Goal: Task Accomplishment & Management: Manage account settings

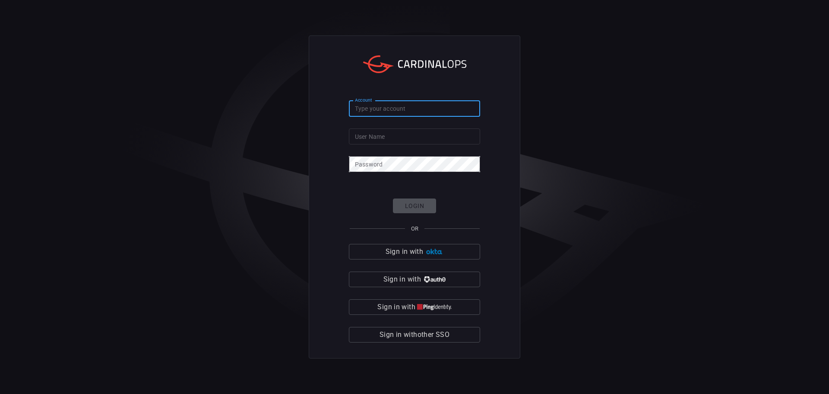
click at [406, 111] on input "Account" at bounding box center [414, 109] width 131 height 16
click at [372, 109] on input "Account" at bounding box center [414, 109] width 131 height 16
click at [369, 108] on div "Account Account" at bounding box center [414, 108] width 131 height 14
type input "jcpenney"
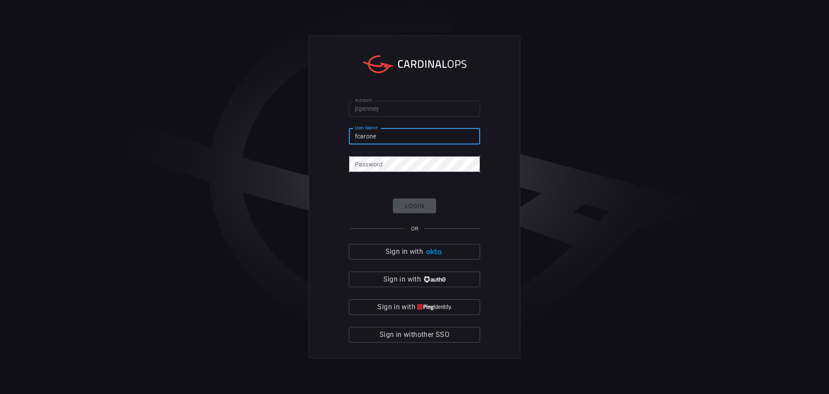
type input "fcarone1"
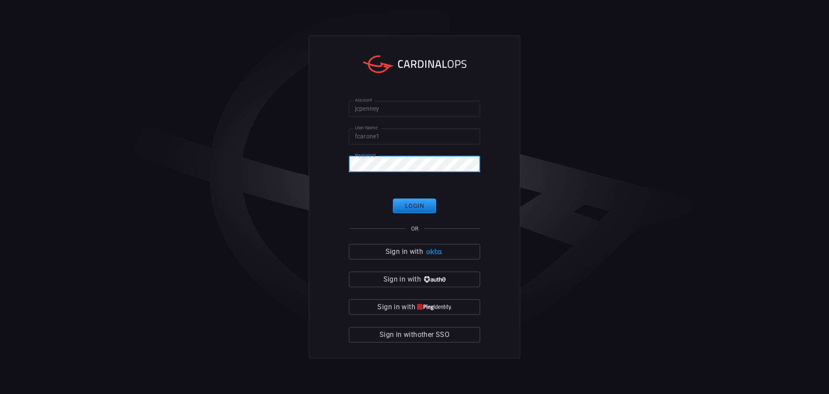
click button "Login" at bounding box center [414, 205] width 43 height 15
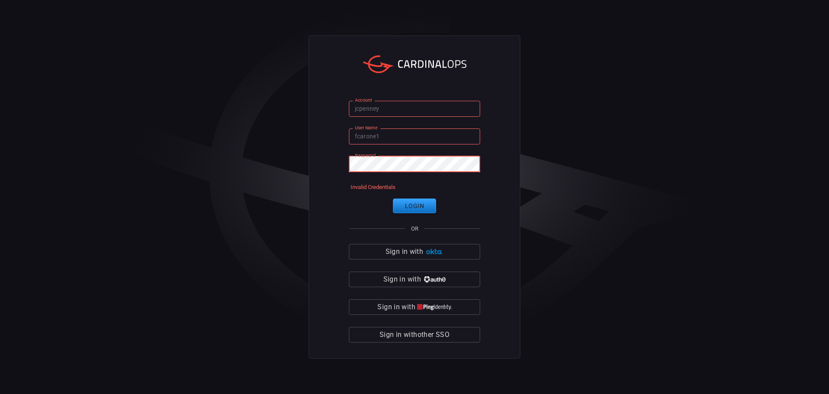
click at [334, 151] on div "Account jcpenney Account User Name fcarone1 User Name Password Password Invalid…" at bounding box center [415, 196] width 212 height 323
click at [406, 140] on input "fcarone1" at bounding box center [414, 136] width 131 height 16
type input "[EMAIL_ADDRESS][DOMAIN_NAME]"
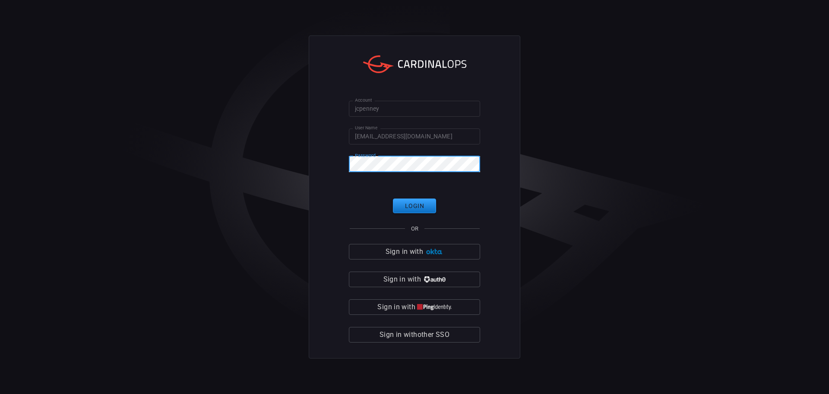
click at [333, 152] on div "Account jcpenney Account User Name [EMAIL_ADDRESS][DOMAIN_NAME] User Name Passw…" at bounding box center [415, 196] width 212 height 323
click button "Login" at bounding box center [414, 205] width 43 height 15
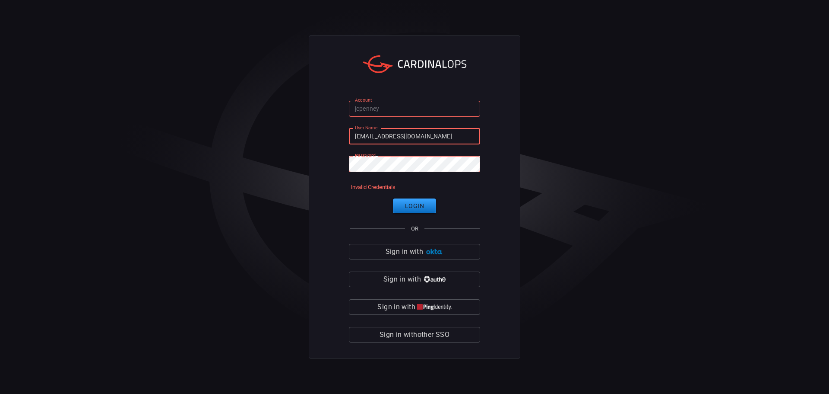
click at [411, 138] on input "[EMAIL_ADDRESS][DOMAIN_NAME]" at bounding box center [414, 136] width 131 height 16
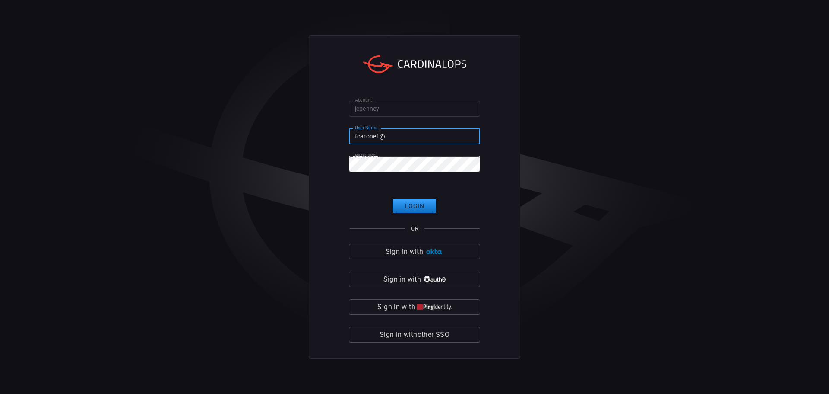
type input "fcarone1"
click button "Login" at bounding box center [414, 205] width 43 height 15
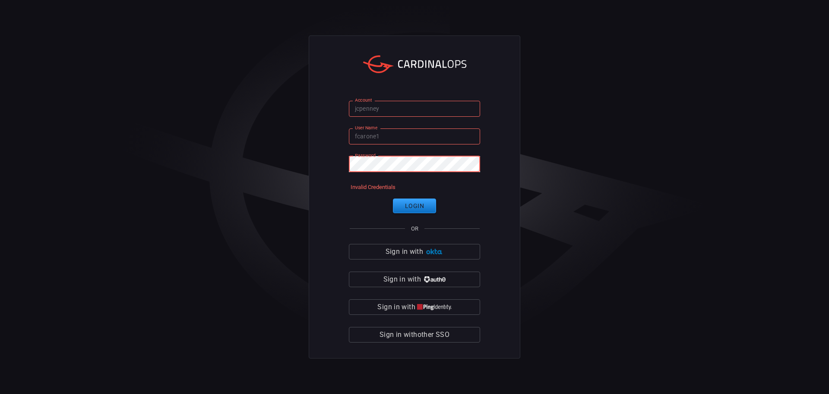
click at [318, 154] on div "Account jcpenney Account User Name fcarone1 User Name Password Password Invalid…" at bounding box center [415, 196] width 212 height 323
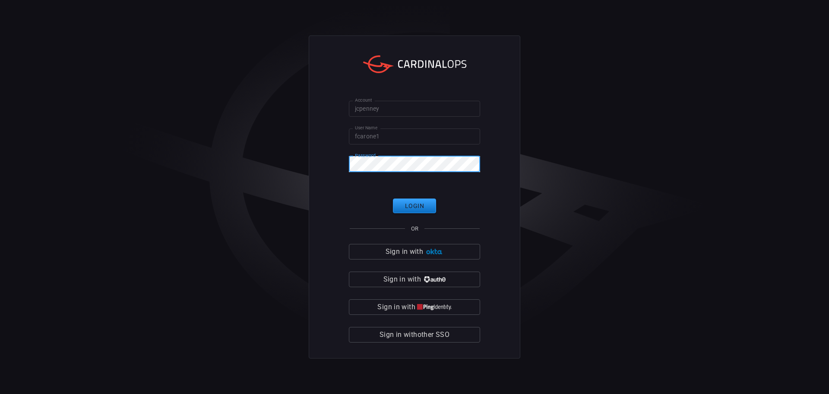
click button "Login" at bounding box center [414, 205] width 43 height 15
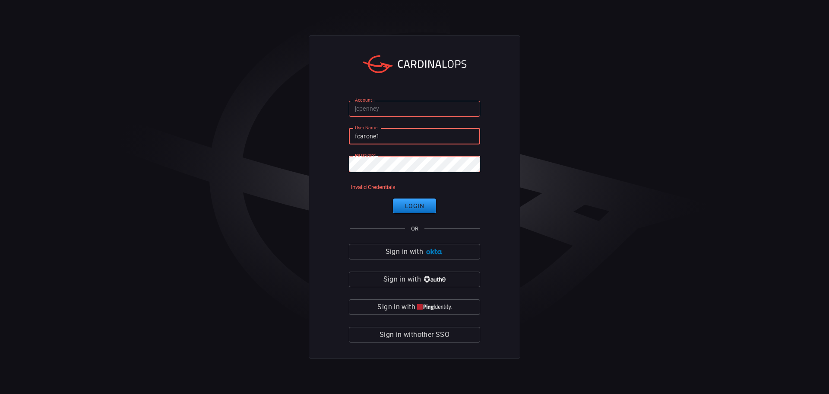
click at [380, 140] on input "fcarone1" at bounding box center [414, 136] width 131 height 16
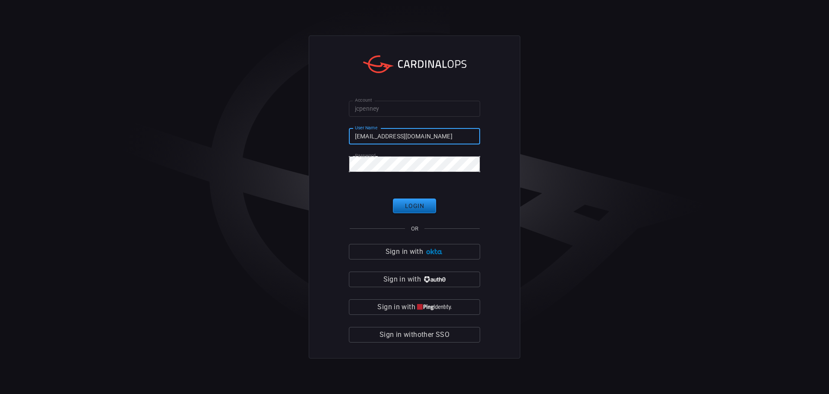
type input "[EMAIL_ADDRESS][DOMAIN_NAME]"
click at [415, 203] on button "Login" at bounding box center [414, 205] width 43 height 15
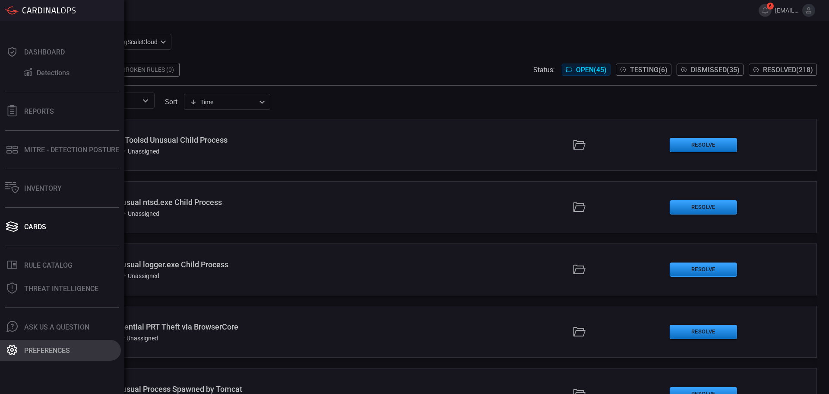
click at [15, 350] on icon at bounding box center [11, 349] width 11 height 11
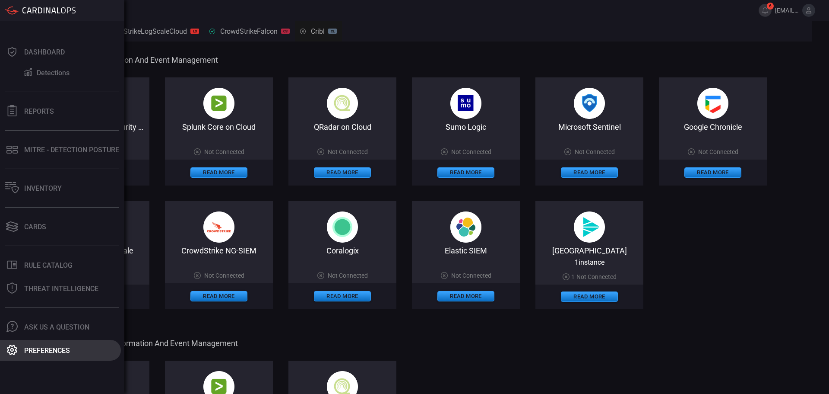
click at [54, 347] on div "Preferences" at bounding box center [47, 350] width 46 height 8
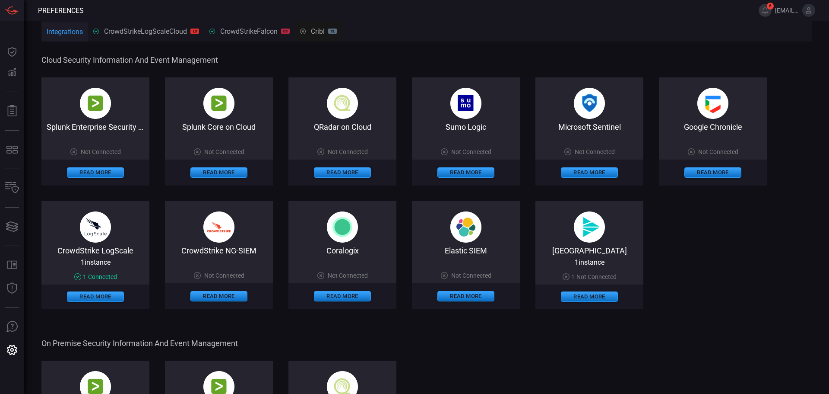
click at [812, 15] on button at bounding box center [809, 10] width 13 height 13
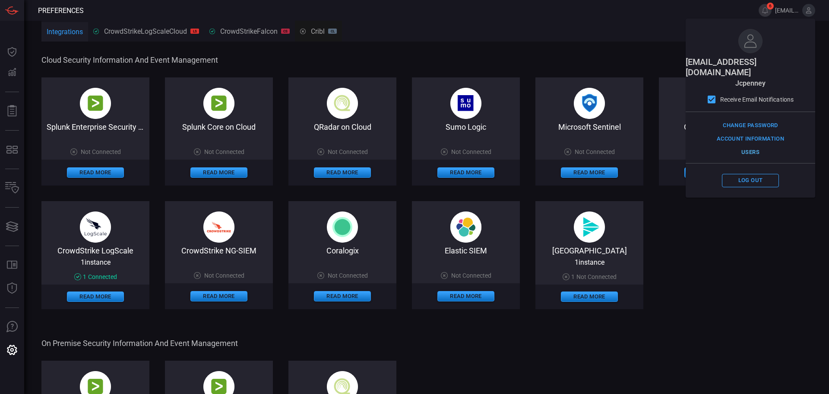
click at [756, 146] on button "Users" at bounding box center [750, 152] width 57 height 13
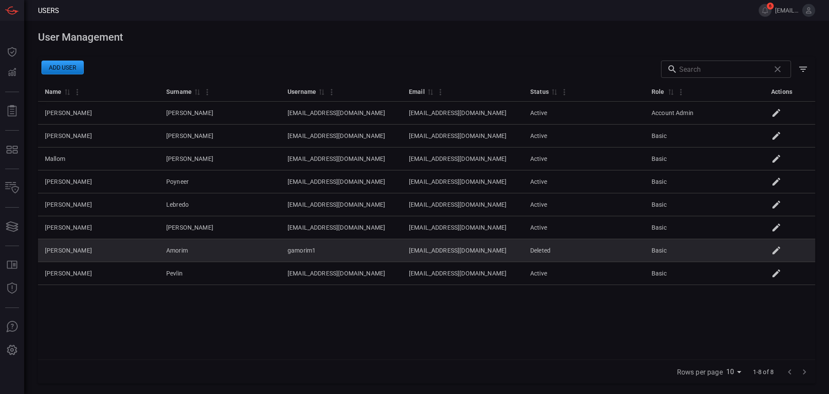
click at [782, 252] on icon at bounding box center [777, 250] width 10 height 10
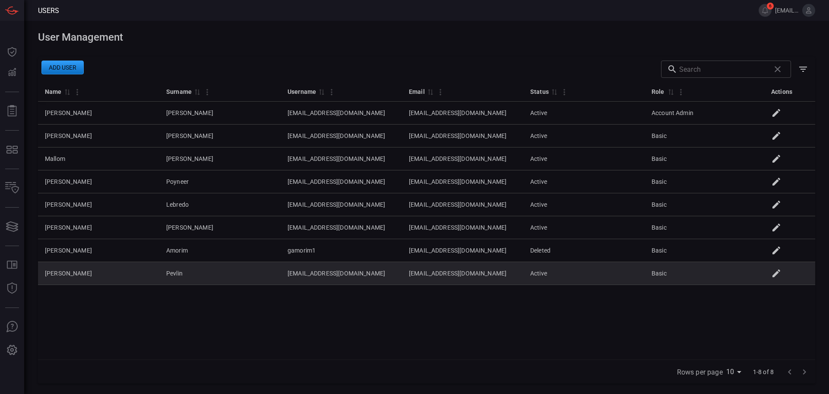
click at [777, 272] on icon at bounding box center [777, 273] width 10 height 10
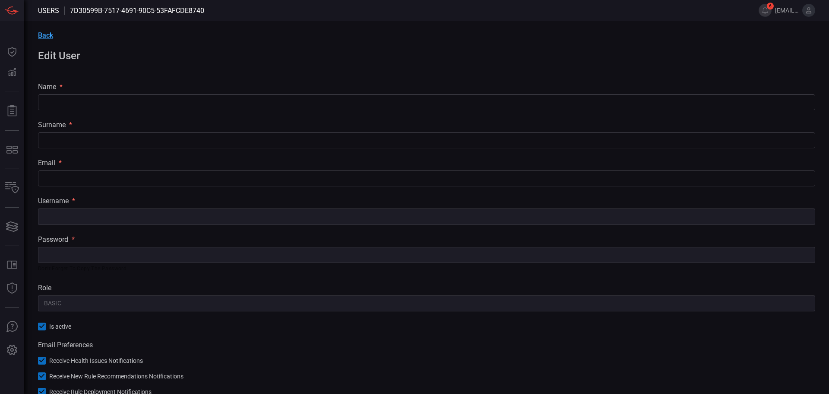
type input "[PERSON_NAME]"
type input "Pevlin"
type input "[EMAIL_ADDRESS][DOMAIN_NAME]"
type input "Basic"
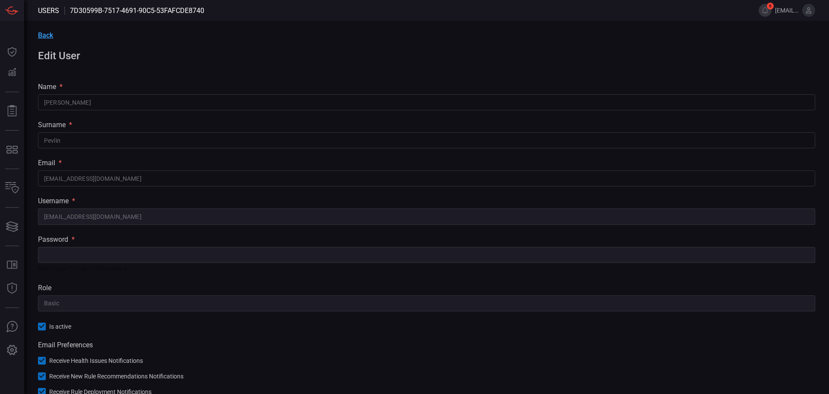
drag, startPoint x: 385, startPoint y: 287, endPoint x: 391, endPoint y: 273, distance: 15.1
click at [385, 285] on div "role" at bounding box center [427, 287] width 778 height 8
click at [59, 56] on h1 "Edit User" at bounding box center [427, 56] width 778 height 12
click at [38, 22] on div "Back Edit User name * [PERSON_NAME] ​ surname * [PERSON_NAME] ​ email * [EMAIL_…" at bounding box center [426, 233] width 805 height 425
click at [44, 38] on span "Back" at bounding box center [45, 35] width 15 height 8
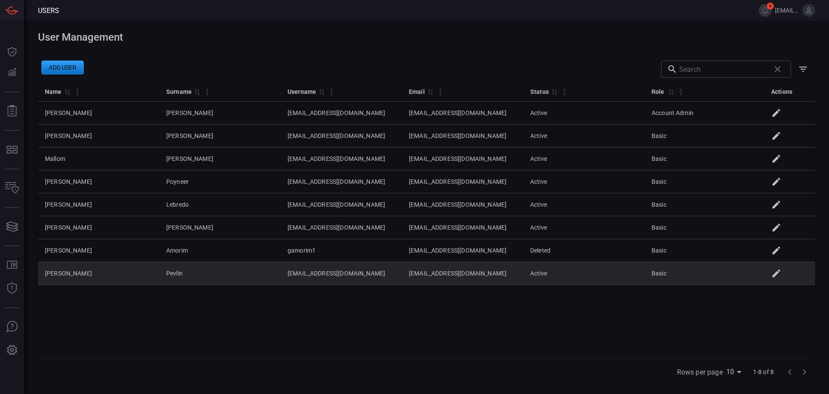
click at [667, 274] on td "Basic" at bounding box center [705, 273] width 121 height 23
click at [759, 279] on td "Basic" at bounding box center [705, 273] width 121 height 23
click at [720, 271] on td "Basic" at bounding box center [705, 273] width 121 height 23
click at [780, 275] on icon at bounding box center [777, 273] width 10 height 10
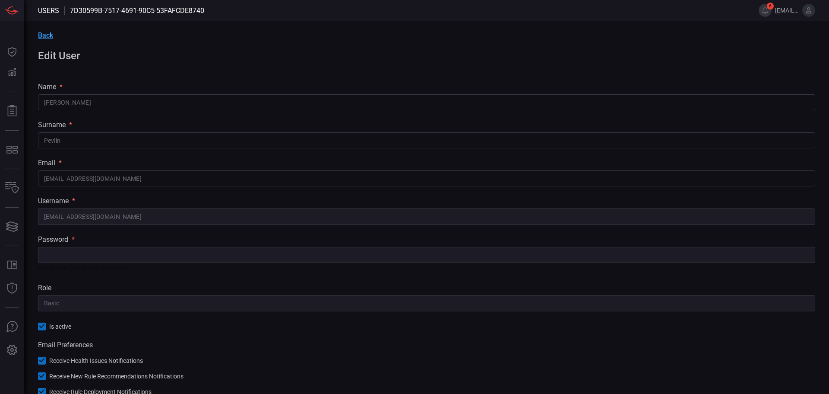
click at [54, 250] on div "password * ​ Don't forget to copy the password" at bounding box center [427, 254] width 778 height 38
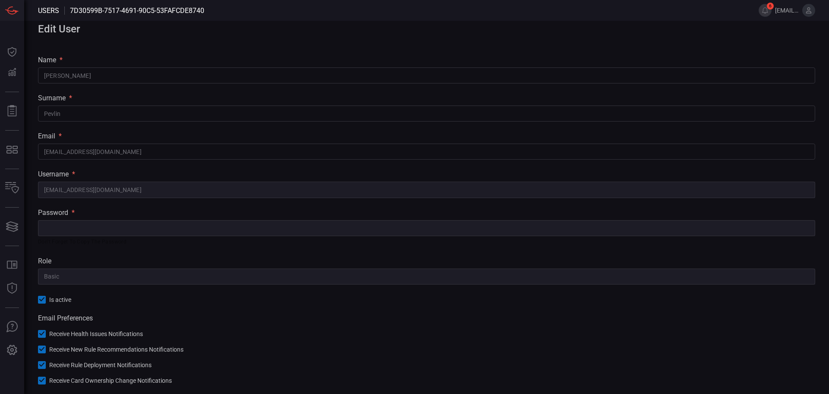
scroll to position [52, 0]
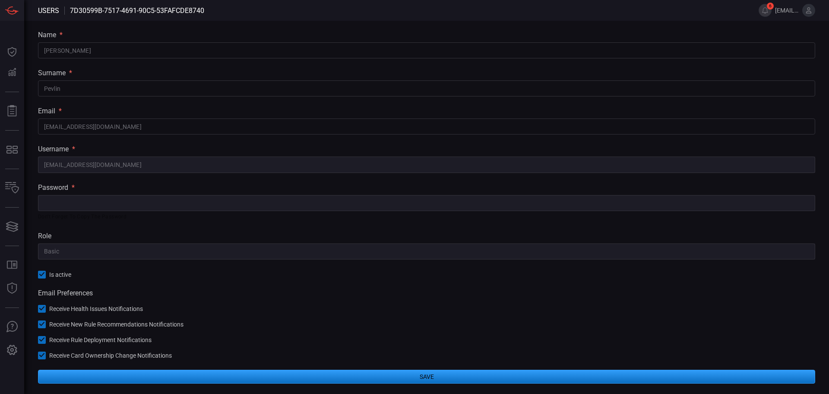
click at [43, 275] on icon at bounding box center [42, 274] width 6 height 6
click at [39, 273] on div at bounding box center [42, 274] width 8 height 8
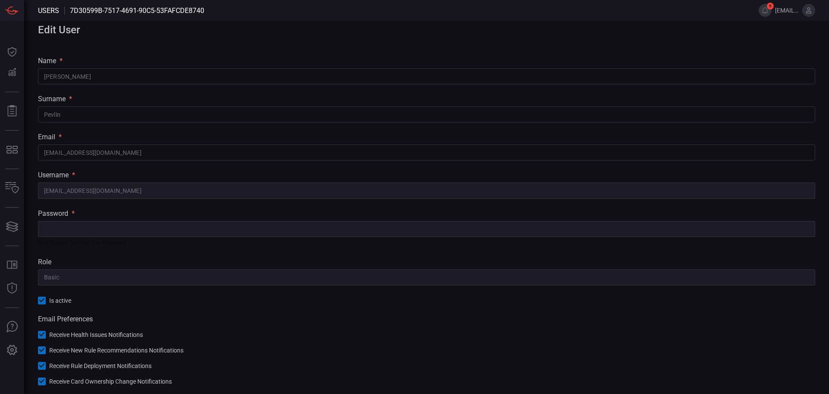
scroll to position [0, 0]
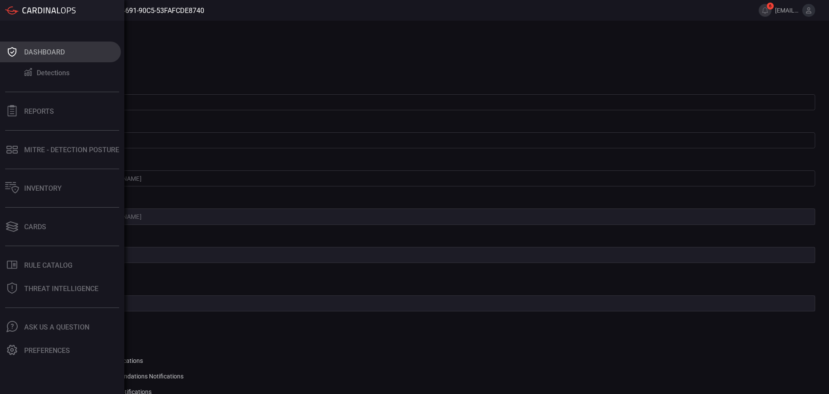
click at [13, 60] on button "Dashboard" at bounding box center [60, 51] width 121 height 21
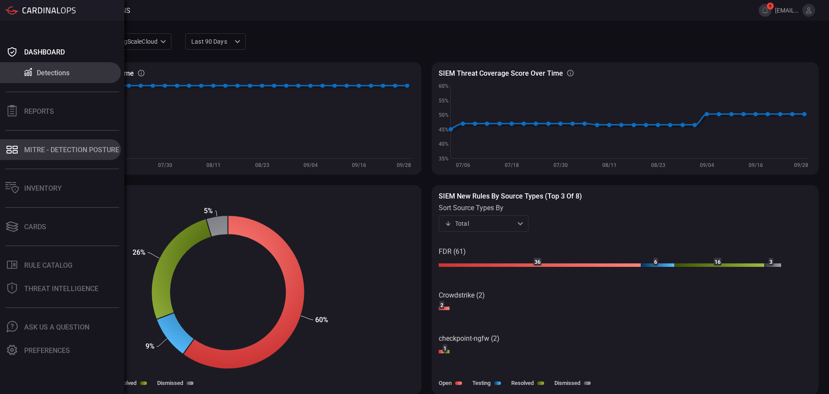
click at [88, 158] on button "MITRE - Detection Posture" at bounding box center [60, 149] width 121 height 21
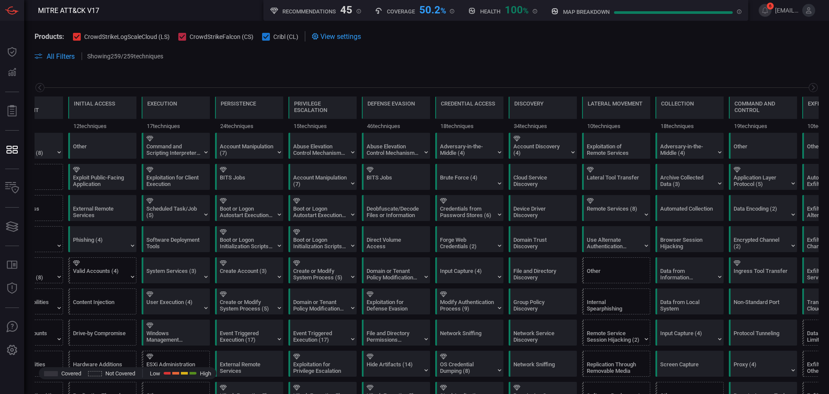
click at [810, 14] on icon at bounding box center [809, 10] width 8 height 8
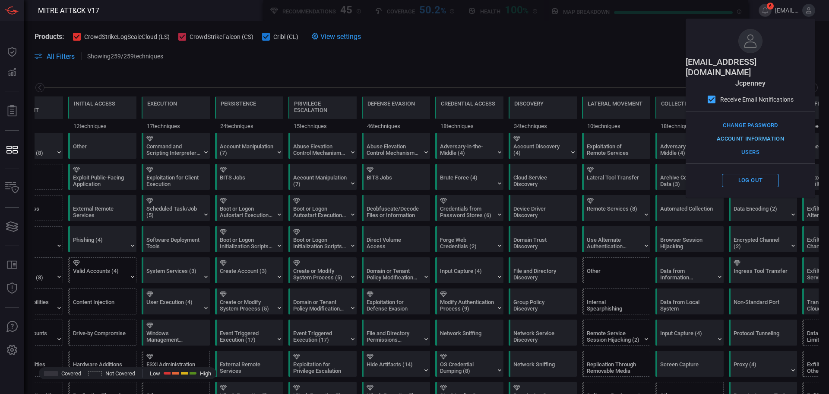
click at [751, 132] on button "Account Information" at bounding box center [751, 138] width 72 height 13
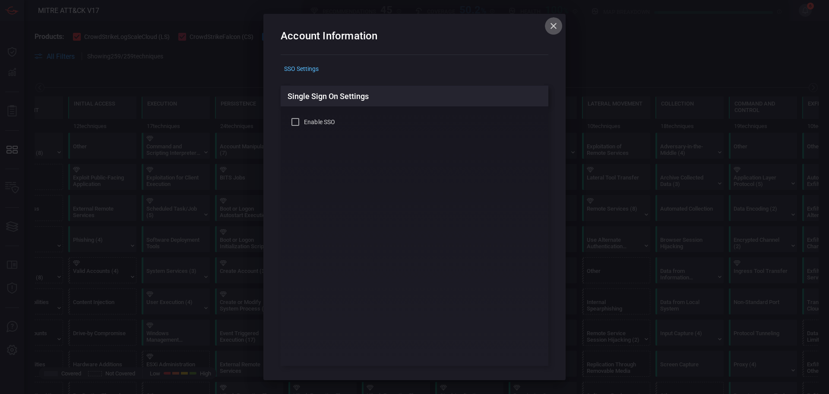
click at [552, 25] on icon "button" at bounding box center [554, 26] width 10 height 10
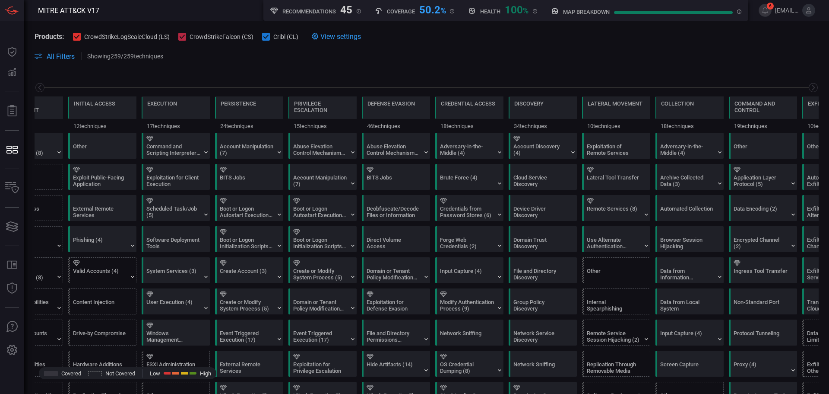
click at [810, 12] on icon at bounding box center [809, 10] width 8 height 8
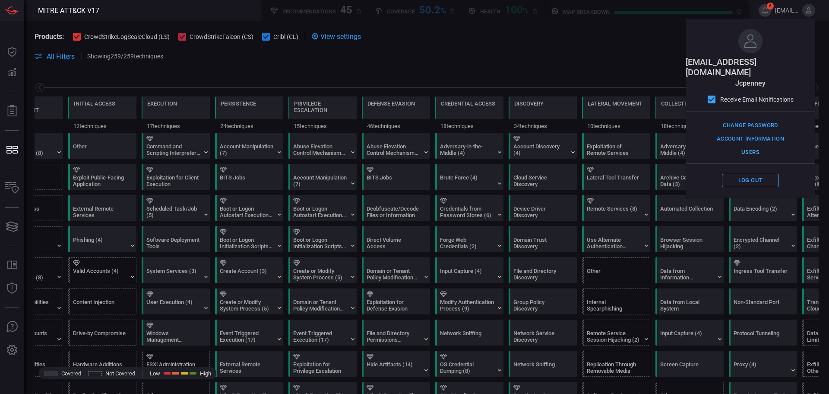
click at [757, 146] on button "Users" at bounding box center [750, 152] width 57 height 13
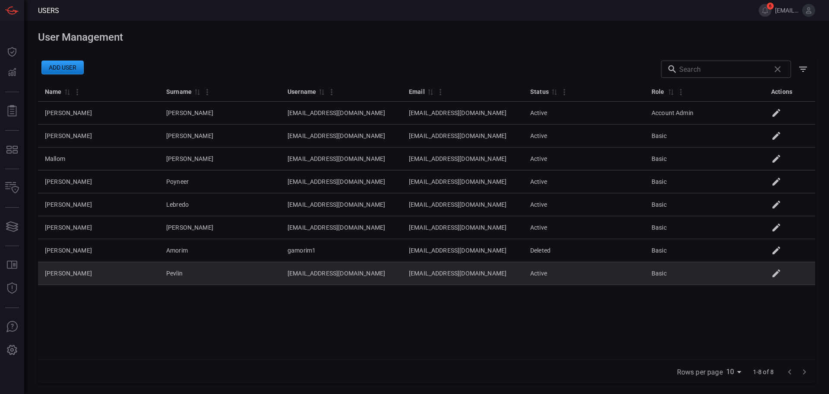
click at [779, 274] on icon at bounding box center [777, 273] width 8 height 8
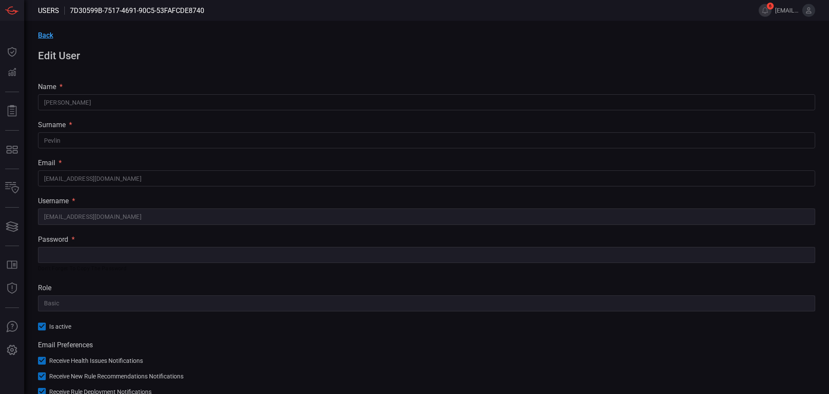
click at [61, 55] on h1 "Edit User" at bounding box center [427, 56] width 778 height 12
click at [584, 122] on div "surname *" at bounding box center [427, 125] width 778 height 8
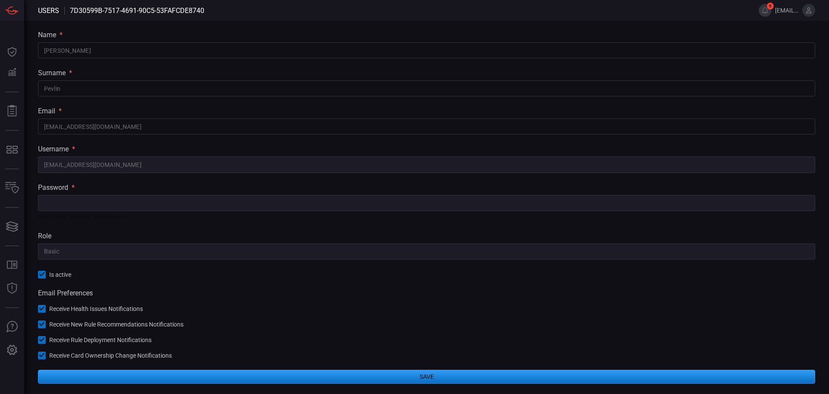
scroll to position [52, 0]
drag, startPoint x: 521, startPoint y: 332, endPoint x: 522, endPoint y: 324, distance: 8.0
click at [522, 324] on div "Email Preferences Receive Health Issues Notifications Receive New Rule Recommen…" at bounding box center [427, 324] width 778 height 70
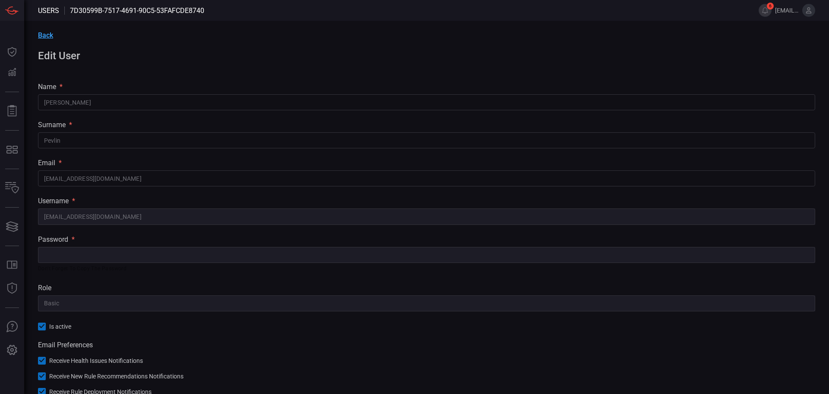
click at [70, 243] on div "password * ​ Don't forget to copy the password" at bounding box center [427, 254] width 778 height 38
click at [64, 235] on div "Back Edit User name * [PERSON_NAME] ​ surname * [PERSON_NAME] ​ email * [EMAIL_…" at bounding box center [426, 233] width 805 height 425
click at [41, 57] on h1 "Edit User" at bounding box center [427, 56] width 778 height 12
click at [45, 32] on span "Back" at bounding box center [45, 35] width 15 height 8
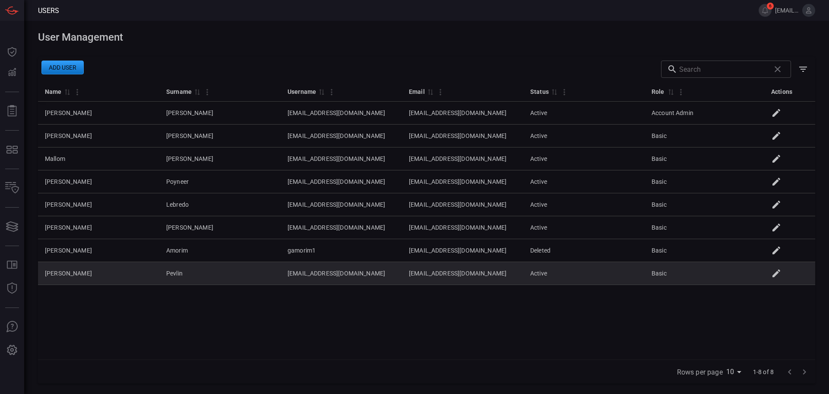
click at [781, 276] on icon at bounding box center [777, 273] width 10 height 10
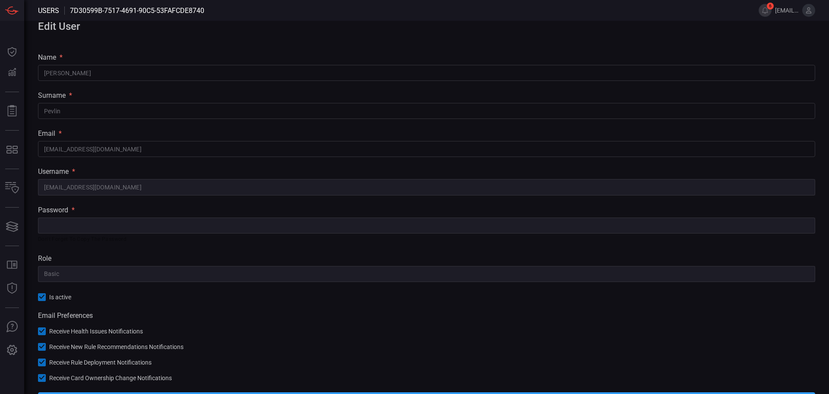
scroll to position [52, 0]
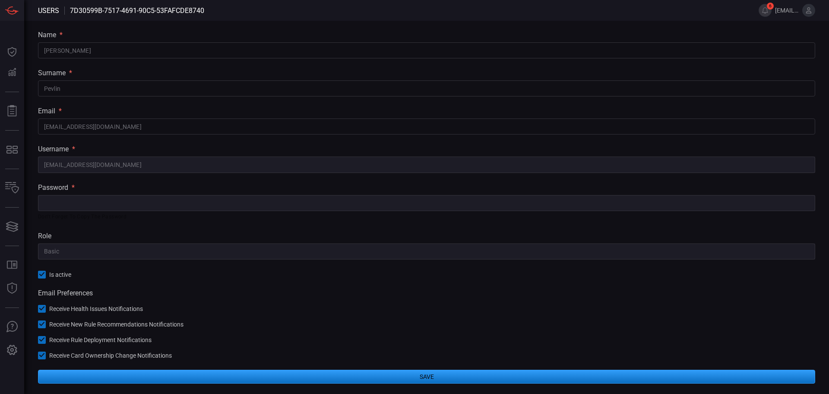
click at [57, 276] on span "Is active" at bounding box center [60, 274] width 22 height 7
click at [403, 380] on button "Save" at bounding box center [427, 376] width 778 height 14
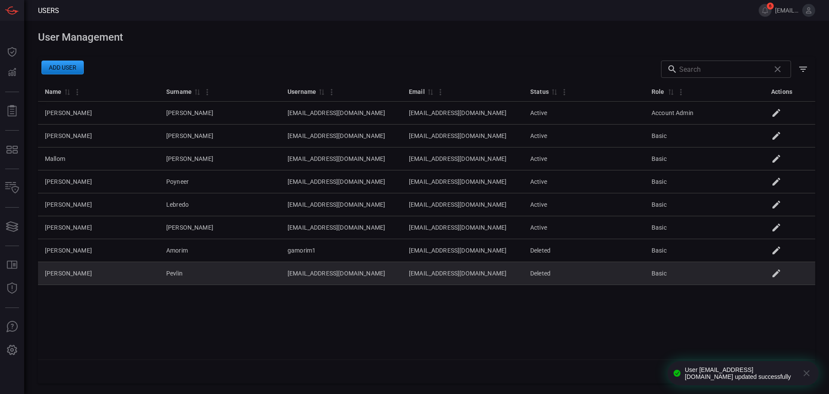
click at [782, 276] on icon at bounding box center [777, 273] width 10 height 10
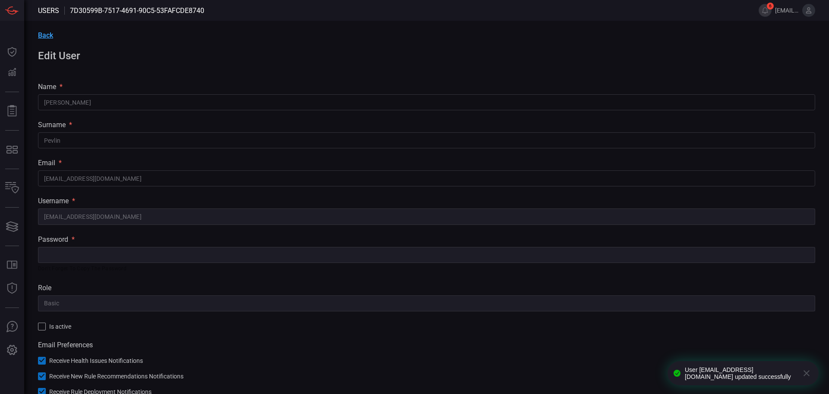
click at [40, 325] on div at bounding box center [42, 326] width 8 height 8
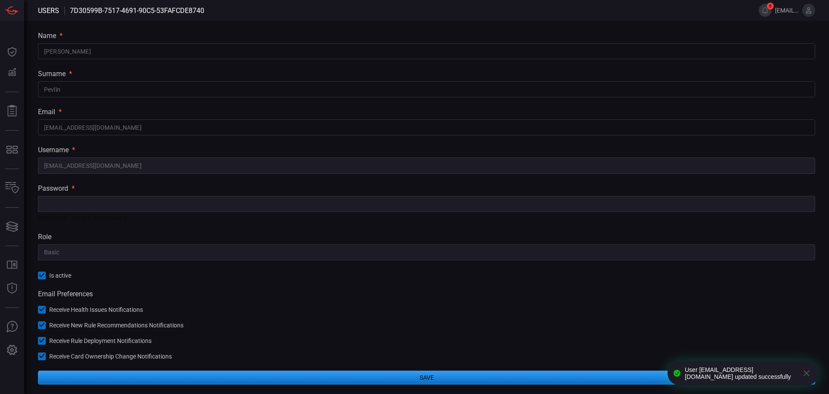
scroll to position [52, 0]
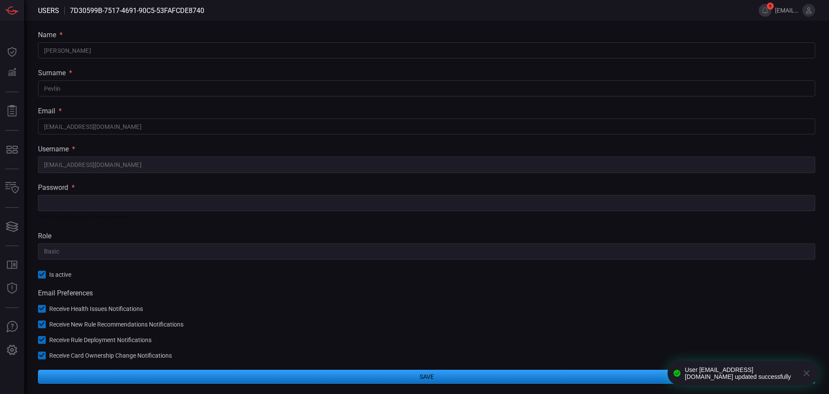
click at [460, 376] on button "Save" at bounding box center [427, 376] width 778 height 14
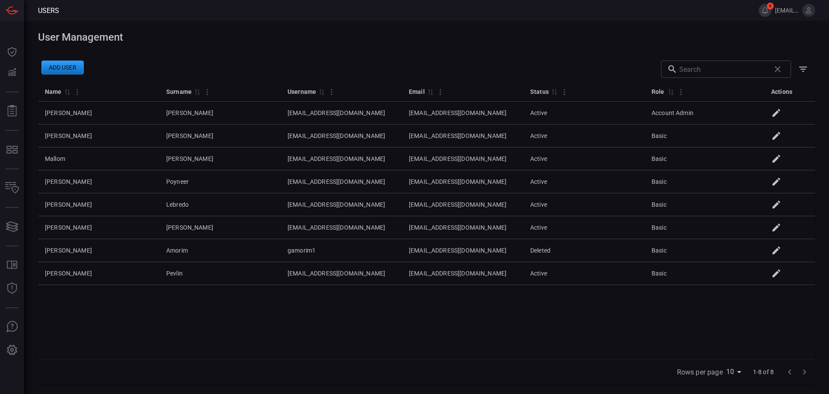
click at [769, 12] on button "6" at bounding box center [765, 10] width 13 height 13
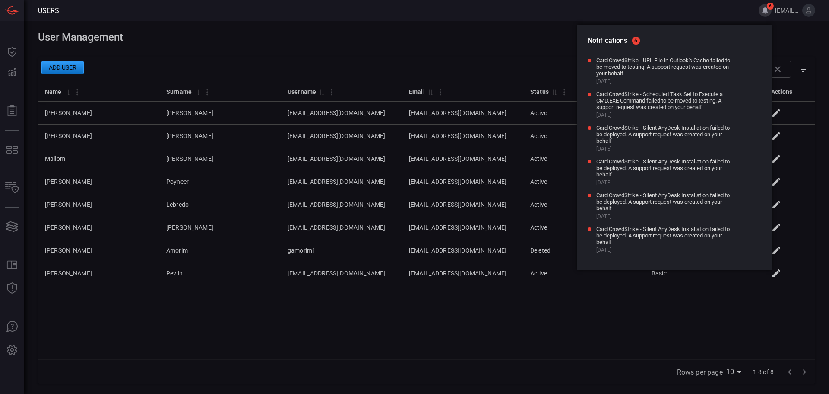
click at [528, 51] on span at bounding box center [427, 50] width 778 height 14
